Goal: Task Accomplishment & Management: Manage account settings

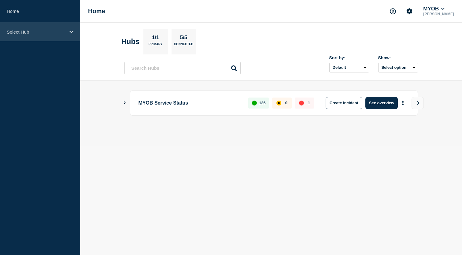
click at [51, 25] on div "Select Hub" at bounding box center [40, 32] width 80 height 19
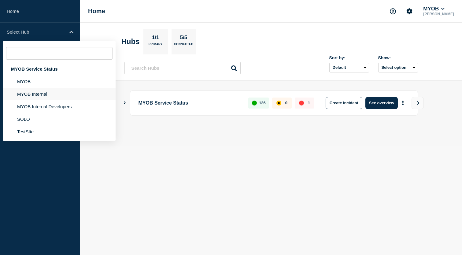
click at [41, 95] on li "MYOB Internal" at bounding box center [59, 94] width 113 height 13
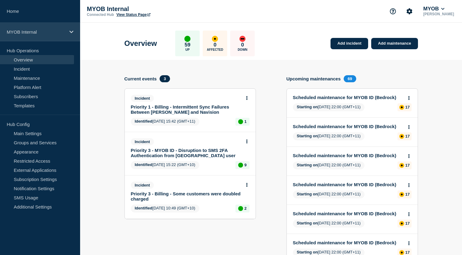
click at [61, 33] on p "MYOB Internal" at bounding box center [36, 31] width 59 height 5
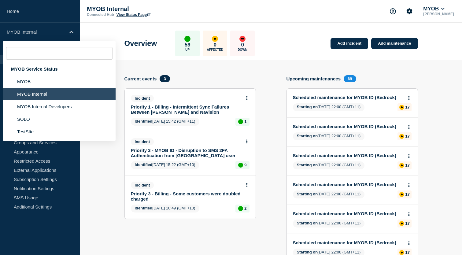
click at [100, 32] on header "Overview 59 Up 0 Affected 0 Down Add incident Add maintenance" at bounding box center [271, 41] width 382 height 37
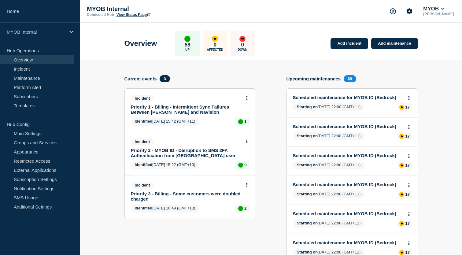
click at [353, 100] on link "Scheduled maintenance for MYOB ID (Bedrock)" at bounding box center [348, 97] width 110 height 5
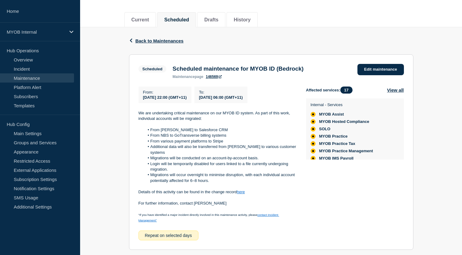
scroll to position [68, 0]
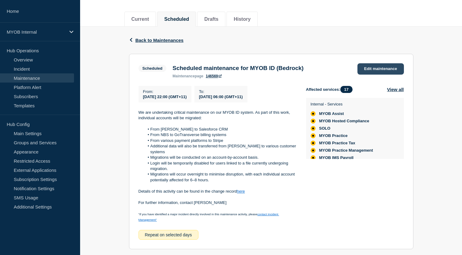
click at [370, 69] on link "Edit maintenance" at bounding box center [381, 68] width 46 height 11
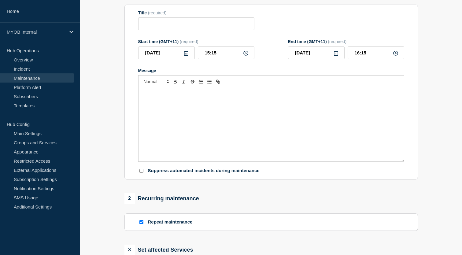
type input "Scheduled maintenance for MYOB ID (Bedrock)"
type input "[DATE]"
type input "22:00"
type input "[DATE]"
type input "06:00"
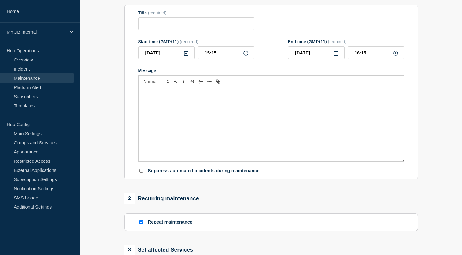
checkbox input "true"
checkbox input "false"
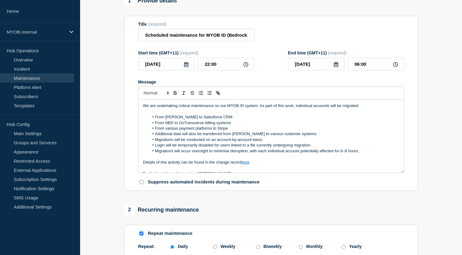
scroll to position [65, 0]
drag, startPoint x: 232, startPoint y: 137, endPoint x: 152, endPoint y: 137, distance: 80.1
click at [152, 132] on li "From various payment platforms to Stripe" at bounding box center [274, 129] width 251 height 6
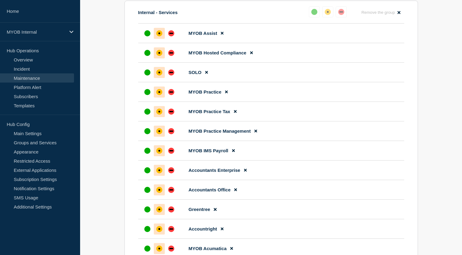
scroll to position [403, 0]
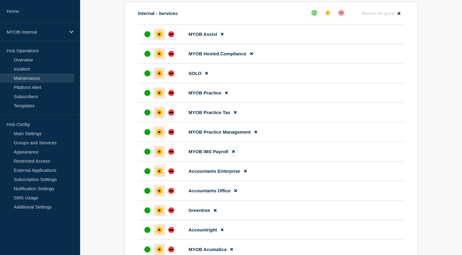
click at [234, 153] on icon at bounding box center [233, 151] width 3 height 3
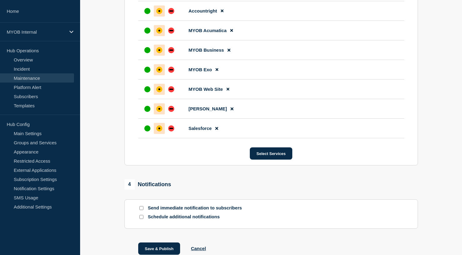
scroll to position [676, 0]
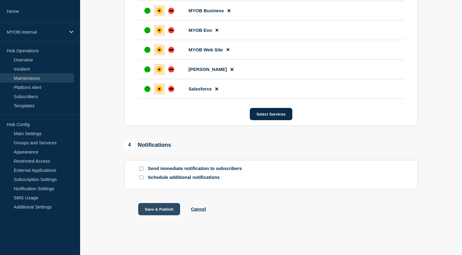
click at [155, 208] on button "Save & Publish" at bounding box center [159, 209] width 42 height 12
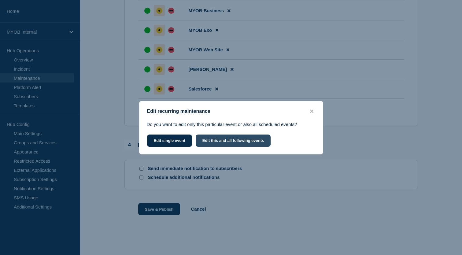
click at [228, 143] on button "Edit this and all following events" at bounding box center [233, 141] width 75 height 12
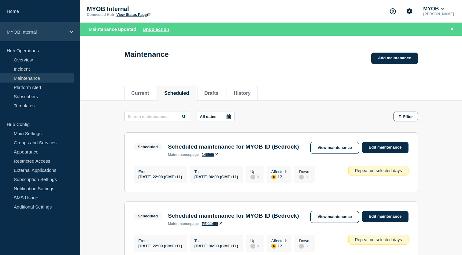
click at [65, 35] on div "MYOB Internal" at bounding box center [40, 32] width 80 height 19
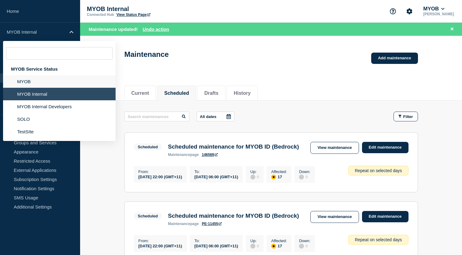
click at [47, 80] on li "MYOB" at bounding box center [59, 81] width 113 height 13
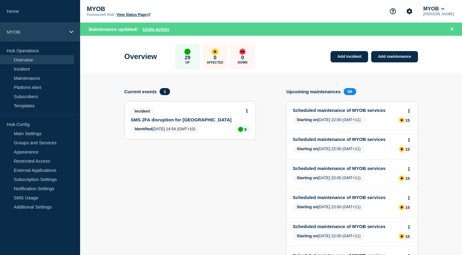
click at [48, 35] on div "MYOB" at bounding box center [40, 32] width 80 height 19
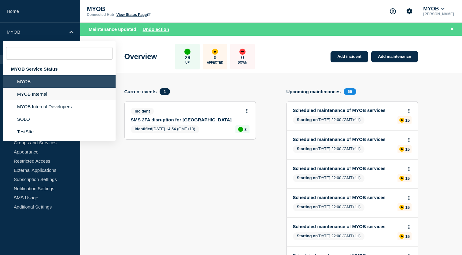
click at [37, 96] on li "MYOB Internal" at bounding box center [59, 94] width 113 height 13
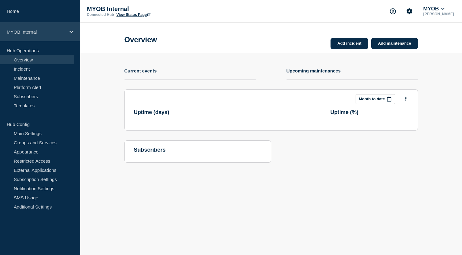
click at [42, 32] on p "MYOB Internal" at bounding box center [36, 31] width 59 height 5
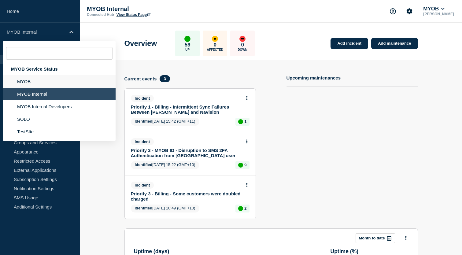
click at [34, 82] on li "MYOB" at bounding box center [59, 81] width 113 height 13
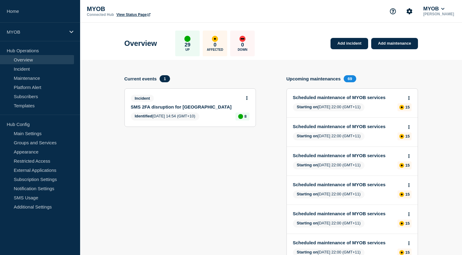
click at [356, 97] on link "Scheduled maintenance of MYOB services" at bounding box center [348, 97] width 110 height 5
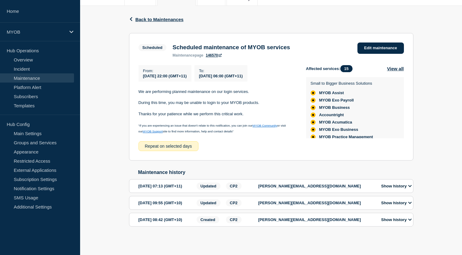
scroll to position [94, 0]
click at [378, 45] on link "Edit maintenance" at bounding box center [381, 48] width 46 height 11
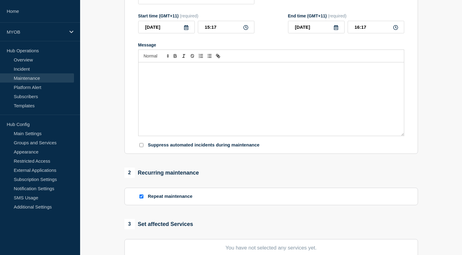
type input "Scheduled maintenance of MYOB services"
type input "[DATE]"
type input "22:00"
type input "[DATE]"
type input "06:00"
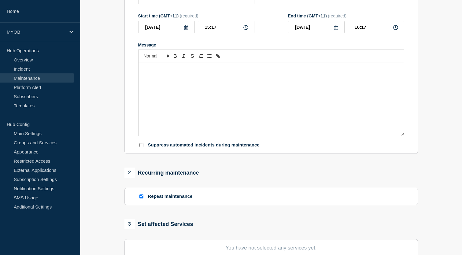
checkbox input "true"
checkbox input "false"
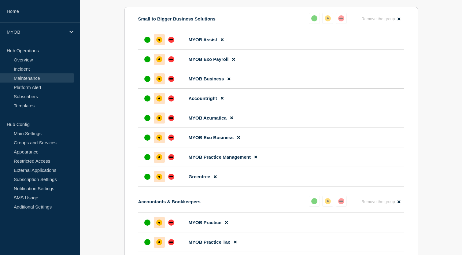
scroll to position [402, 0]
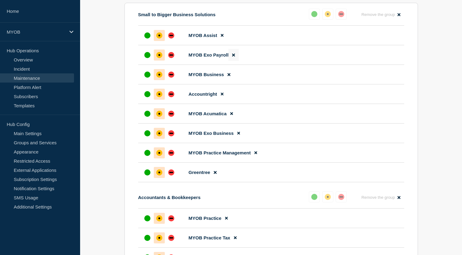
click at [235, 61] on button at bounding box center [233, 55] width 10 height 12
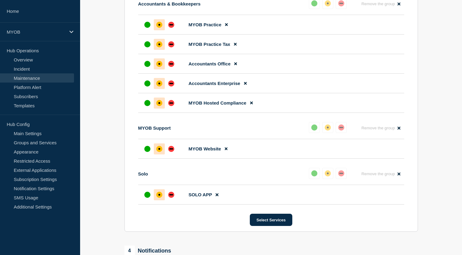
scroll to position [717, 0]
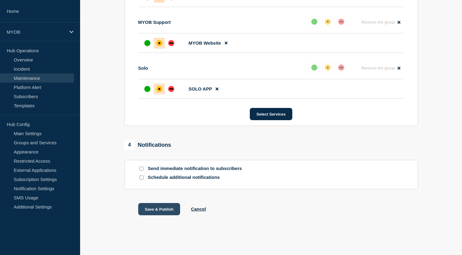
click at [160, 206] on button "Save & Publish" at bounding box center [159, 209] width 42 height 12
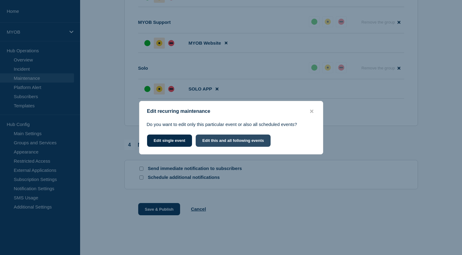
click at [222, 141] on button "Edit this and all following events" at bounding box center [233, 141] width 75 height 12
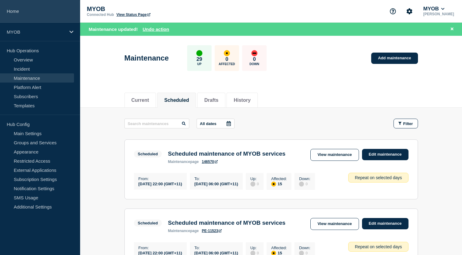
click at [20, 12] on link "Home" at bounding box center [40, 11] width 80 height 23
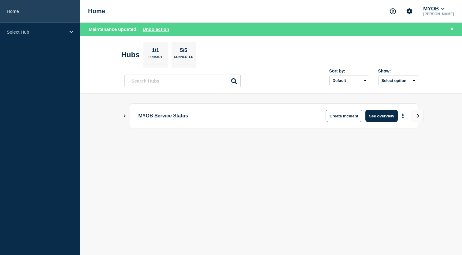
click at [22, 7] on link "Home" at bounding box center [40, 11] width 80 height 23
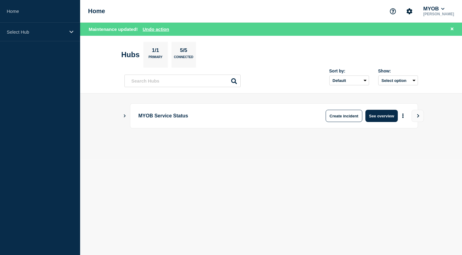
click at [123, 117] on icon "Show Connected Hubs" at bounding box center [125, 115] width 4 height 3
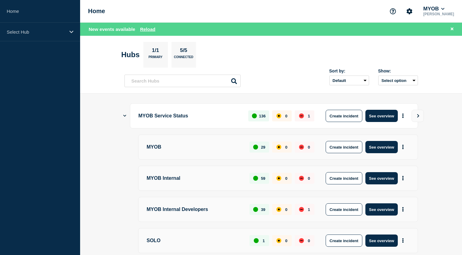
click at [111, 69] on header "Hubs 1/1 Primary 5/5 Connected Sort by: Default Last added Last updated Most ac…" at bounding box center [271, 65] width 382 height 58
click at [148, 31] on button "Reload" at bounding box center [147, 29] width 15 height 5
click at [147, 29] on button "Reload" at bounding box center [147, 29] width 15 height 5
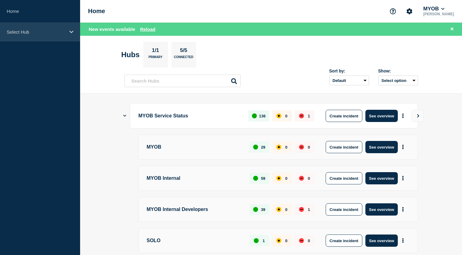
click at [36, 35] on div "Select Hub" at bounding box center [40, 32] width 80 height 19
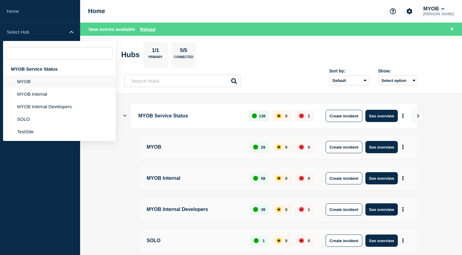
click at [34, 86] on li "MYOB" at bounding box center [59, 81] width 113 height 13
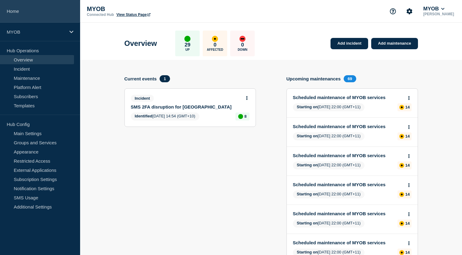
click at [17, 10] on link "Home" at bounding box center [40, 11] width 80 height 23
